Goal: Find specific page/section: Find specific page/section

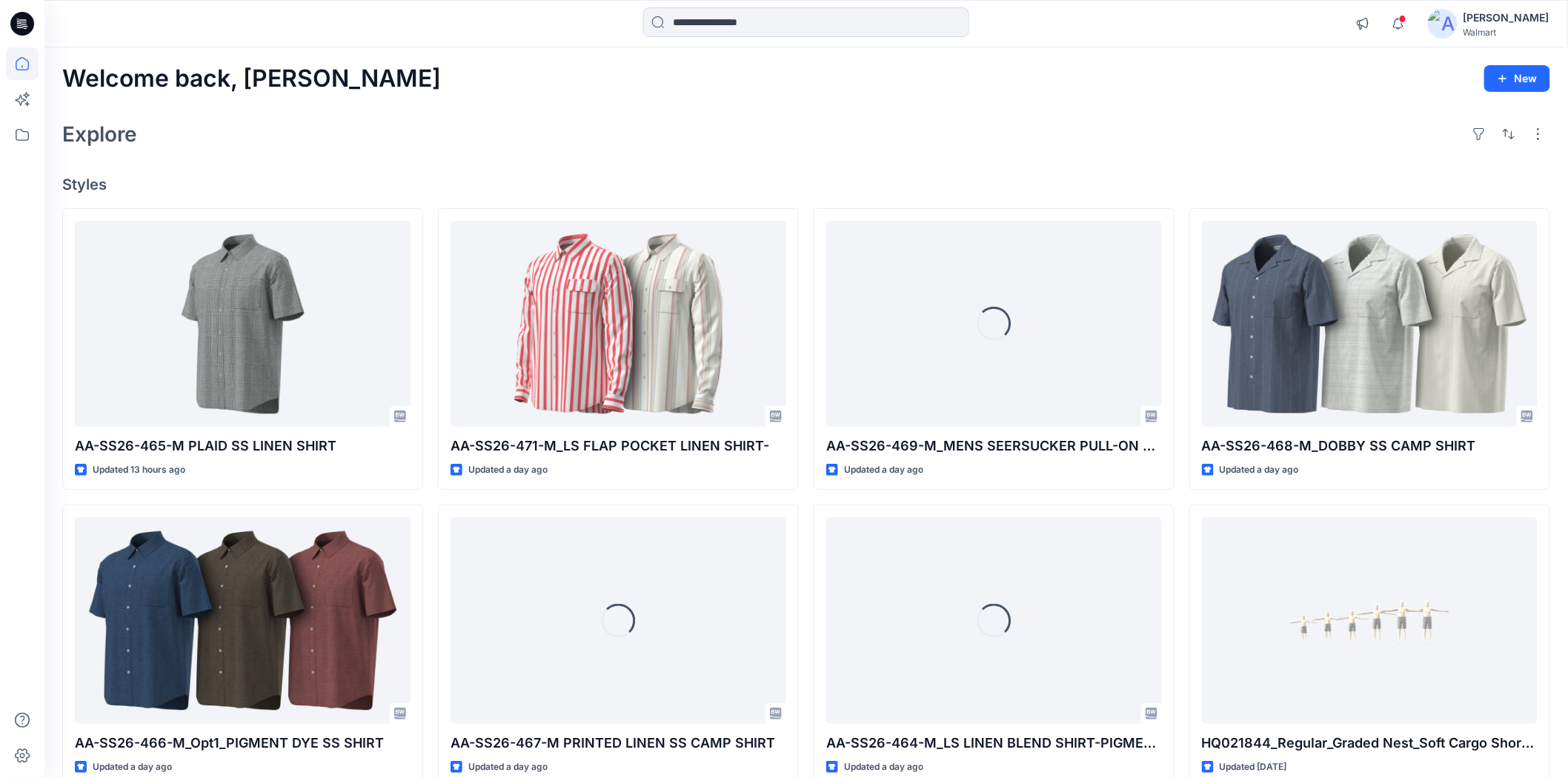
click at [747, 117] on div "Explore" at bounding box center [806, 133] width 1488 height 35
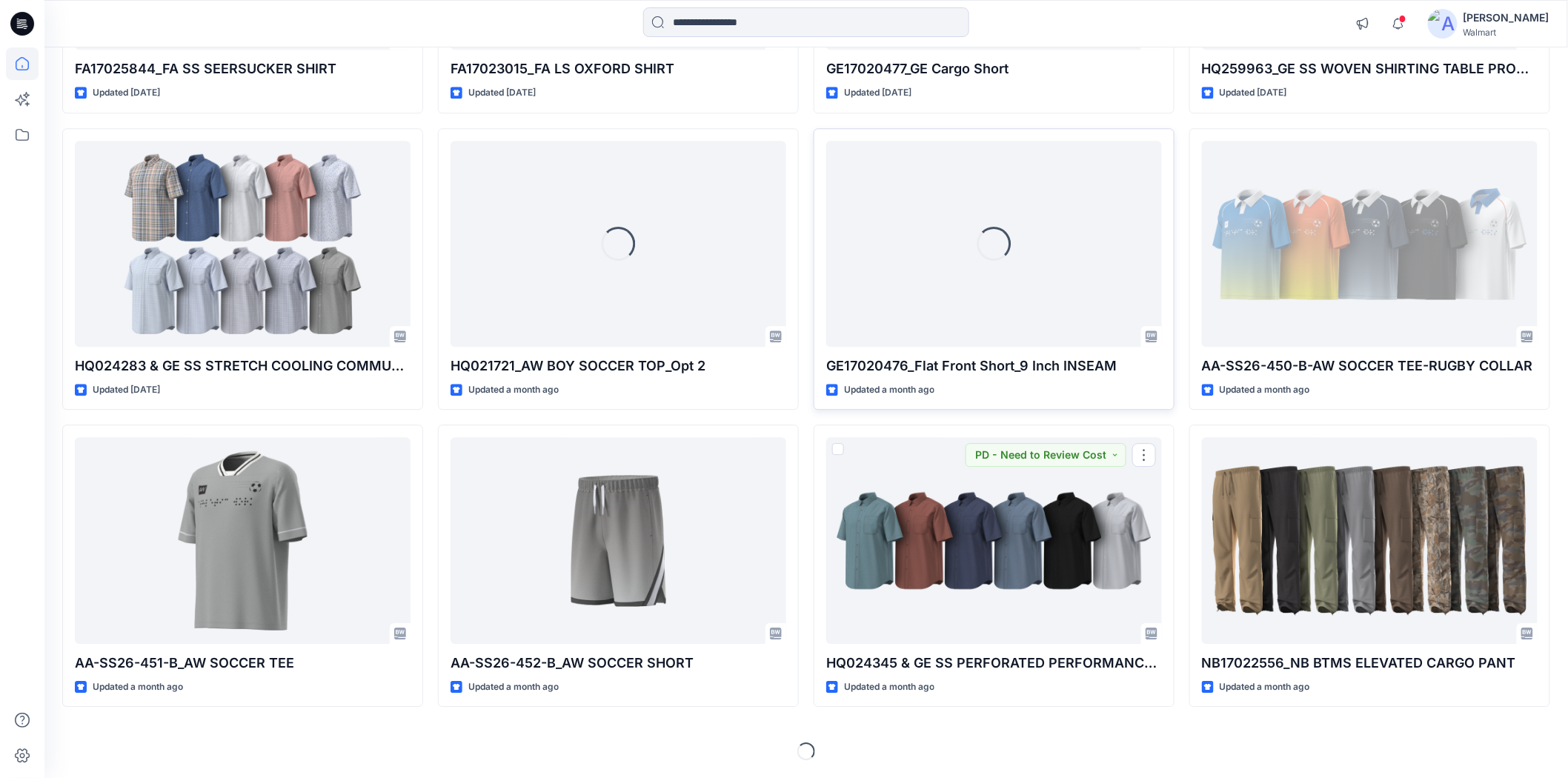
scroll to position [3859, 0]
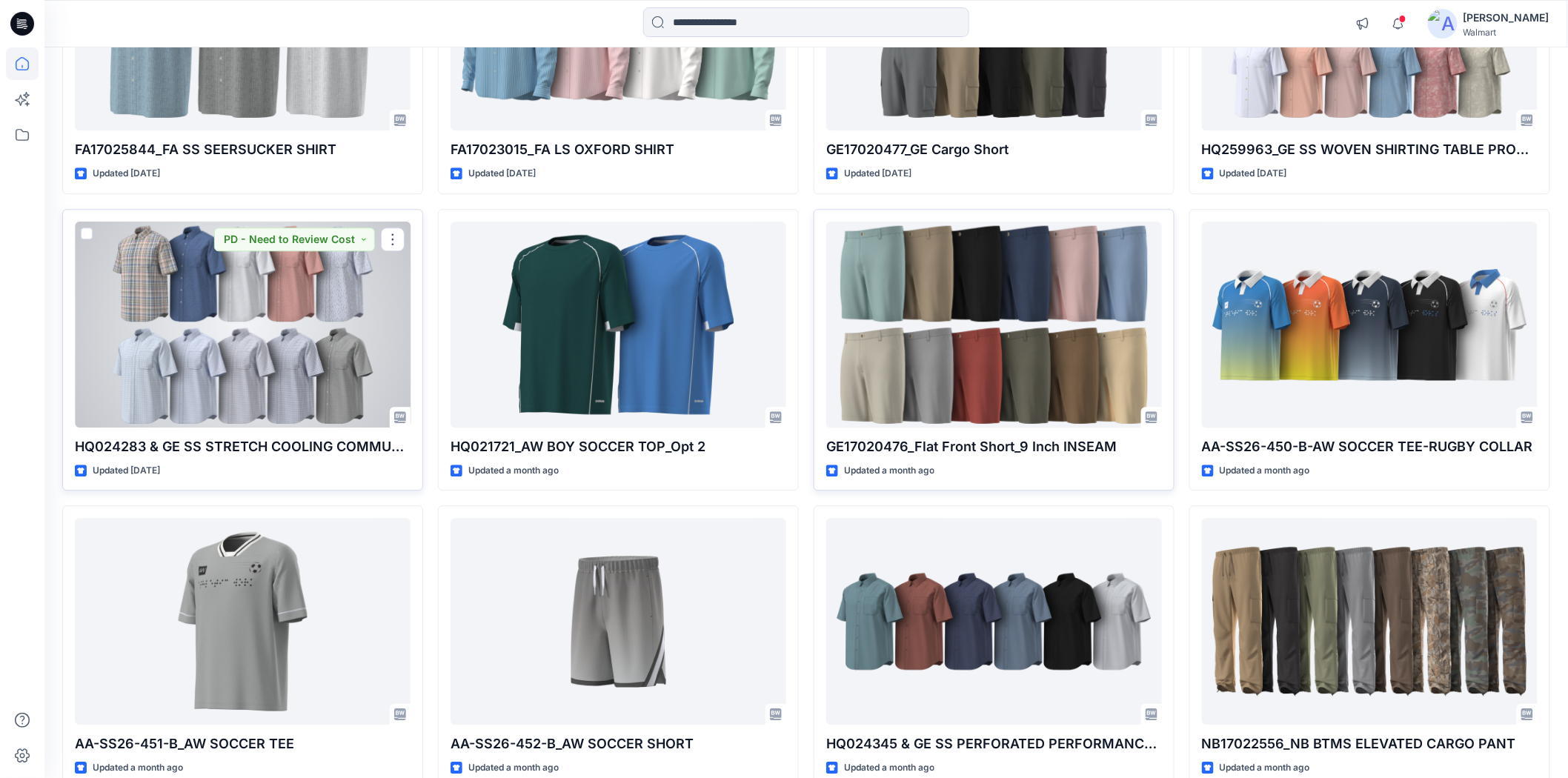
click at [154, 340] on div at bounding box center [243, 324] width 336 height 206
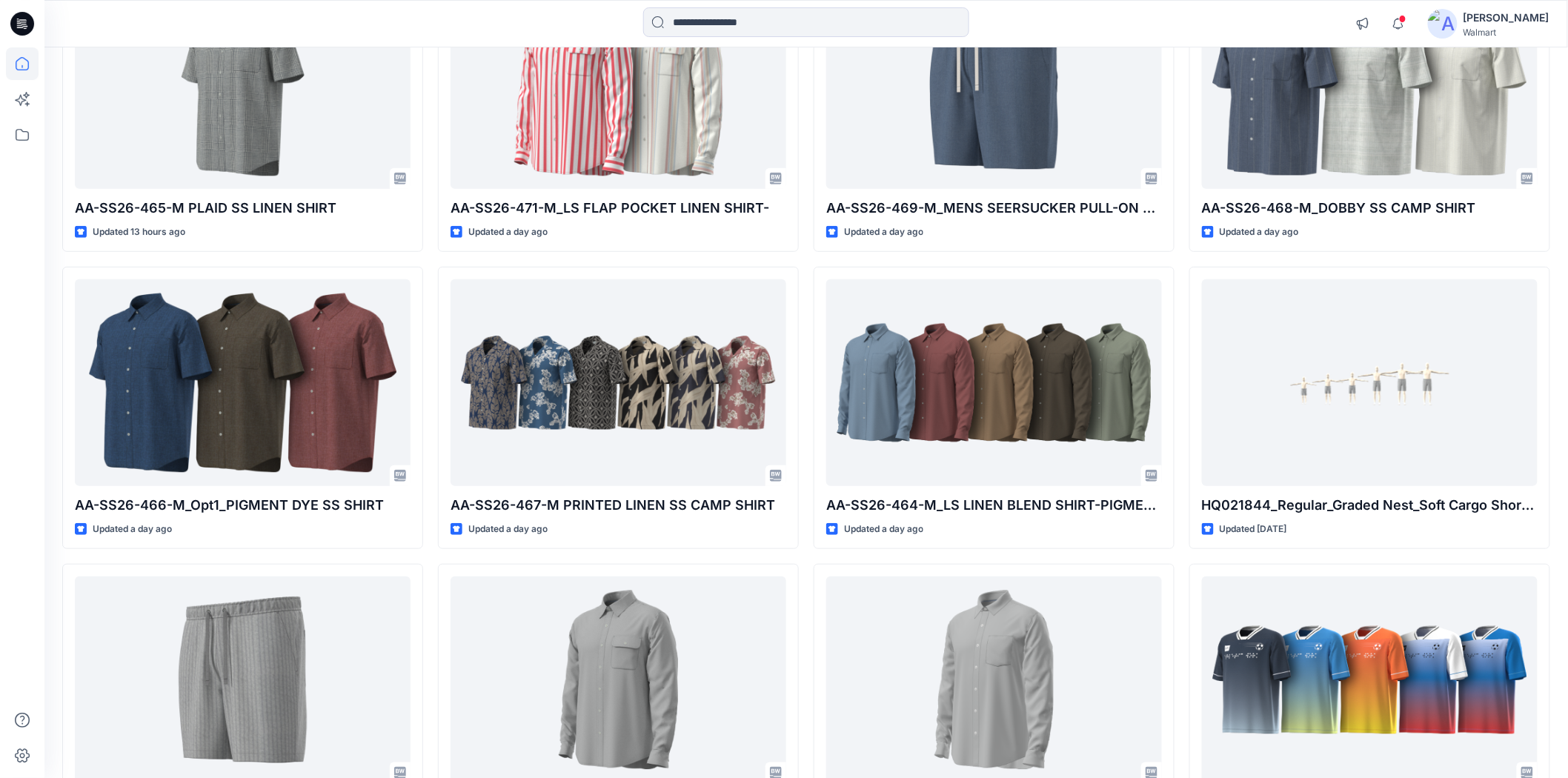
scroll to position [0, 0]
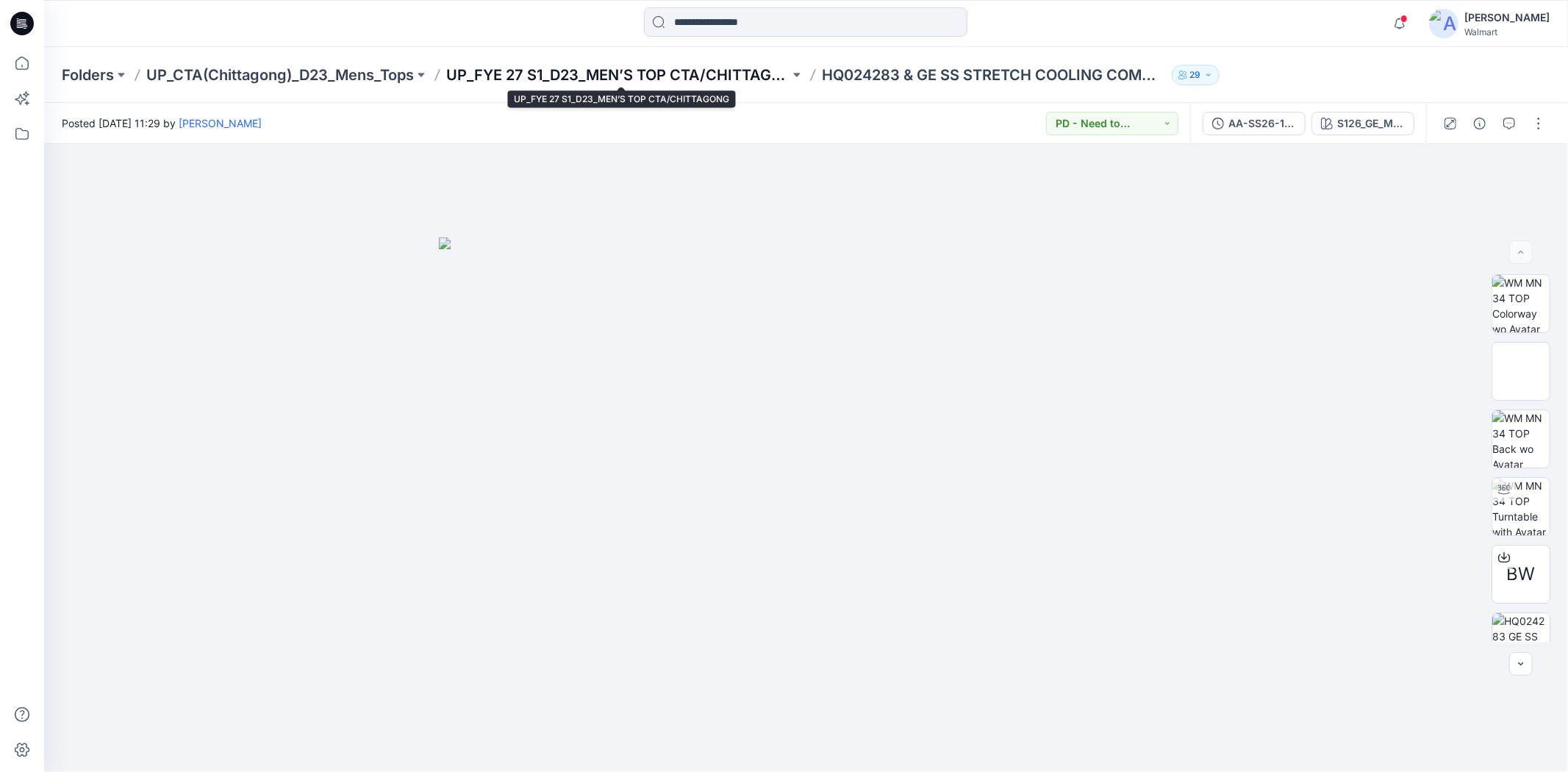
click at [553, 79] on p "UP_FYE 27 S1_D23_MEN’S TOP CTA/CHITTAGONG" at bounding box center [618, 75] width 344 height 21
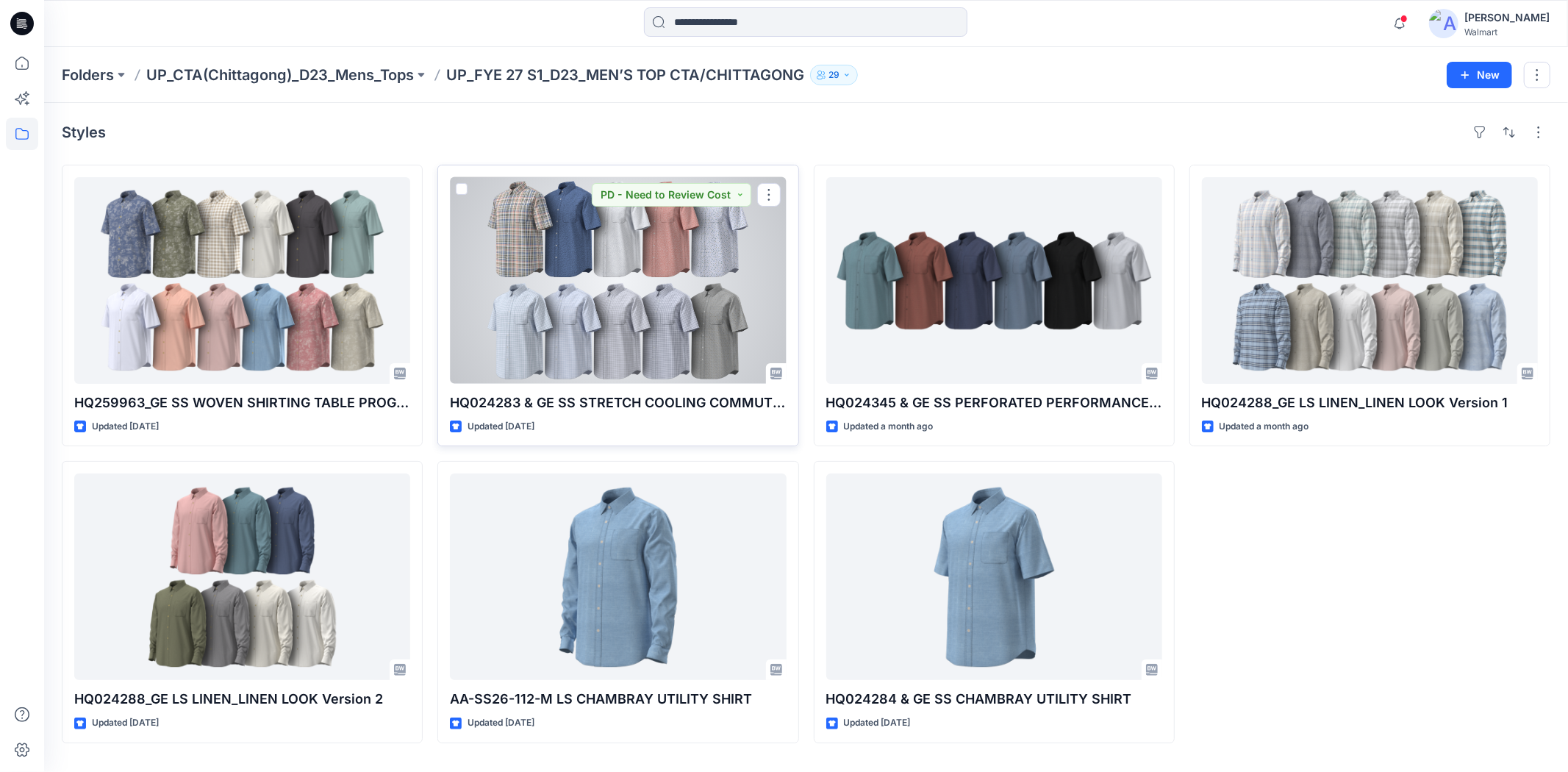
click at [597, 330] on div at bounding box center [618, 280] width 336 height 207
